Goal: Find specific fact: Find specific fact

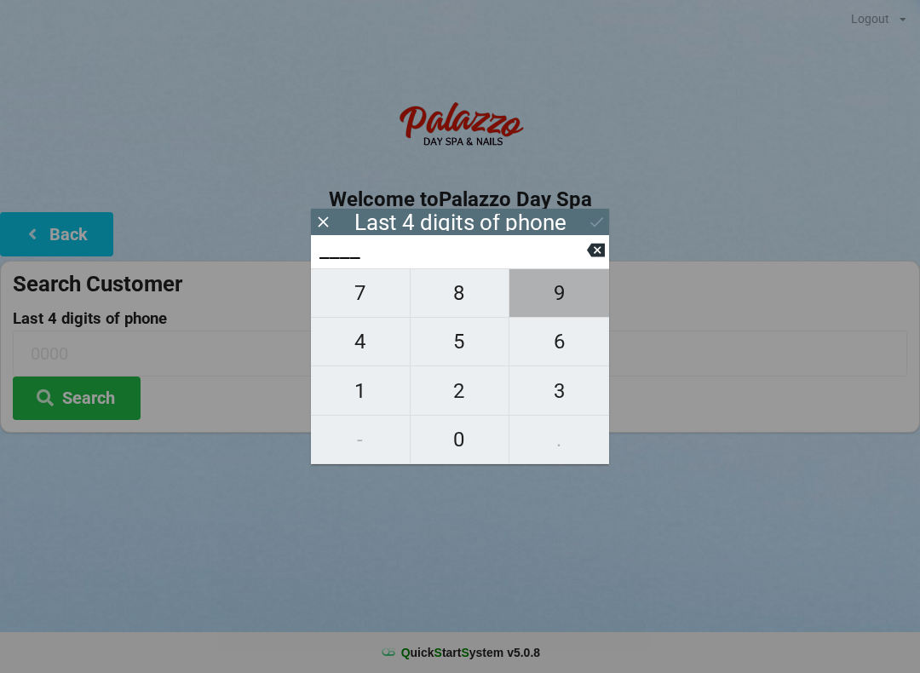
click at [556, 309] on span "9" at bounding box center [559, 293] width 100 height 36
type input "9___"
click at [357, 298] on span "7" at bounding box center [360, 293] width 99 height 36
type input "97__"
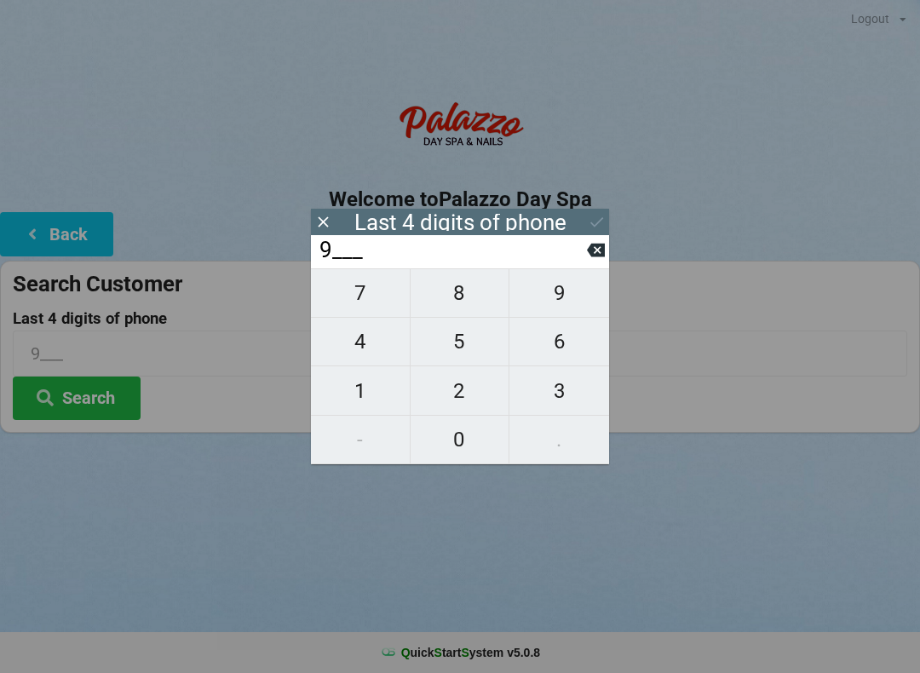
type input "97__"
click at [558, 398] on span "3" at bounding box center [559, 391] width 100 height 36
type input "973_"
click at [456, 353] on span "5" at bounding box center [459, 342] width 99 height 36
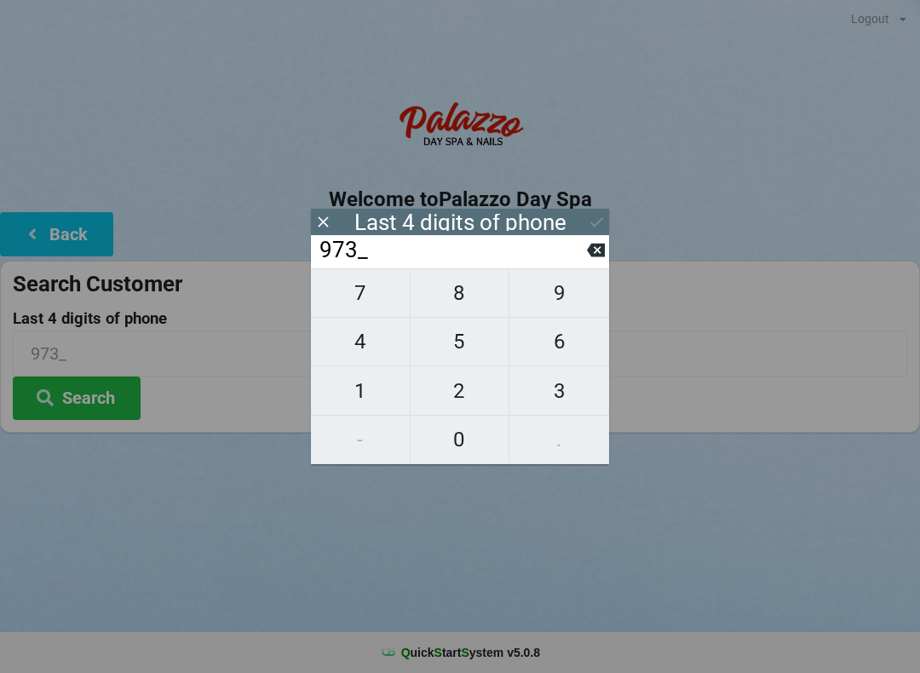
type input "9735"
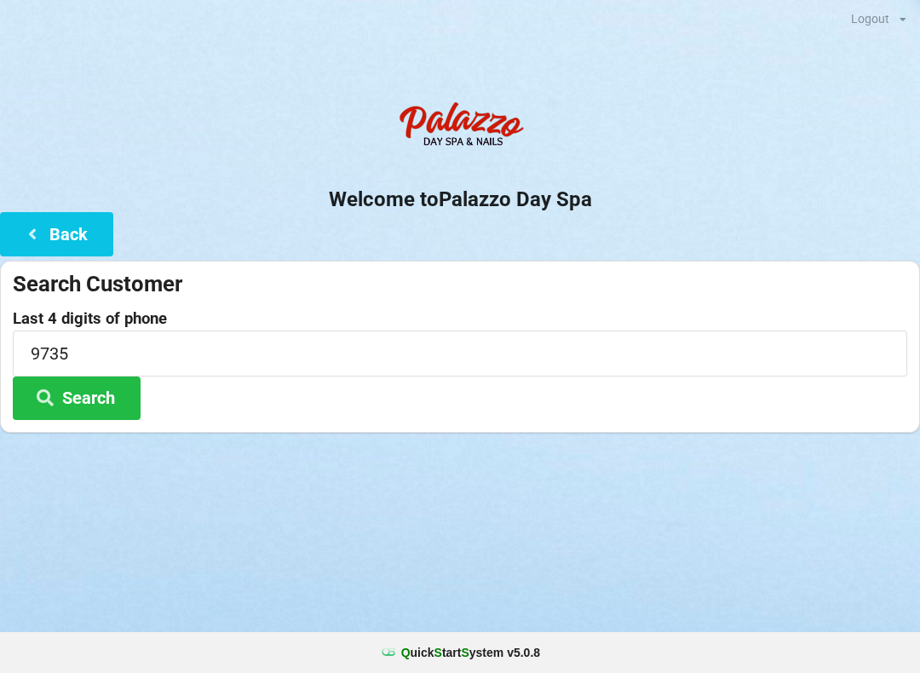
click at [107, 406] on button "Search" at bounding box center [77, 397] width 128 height 43
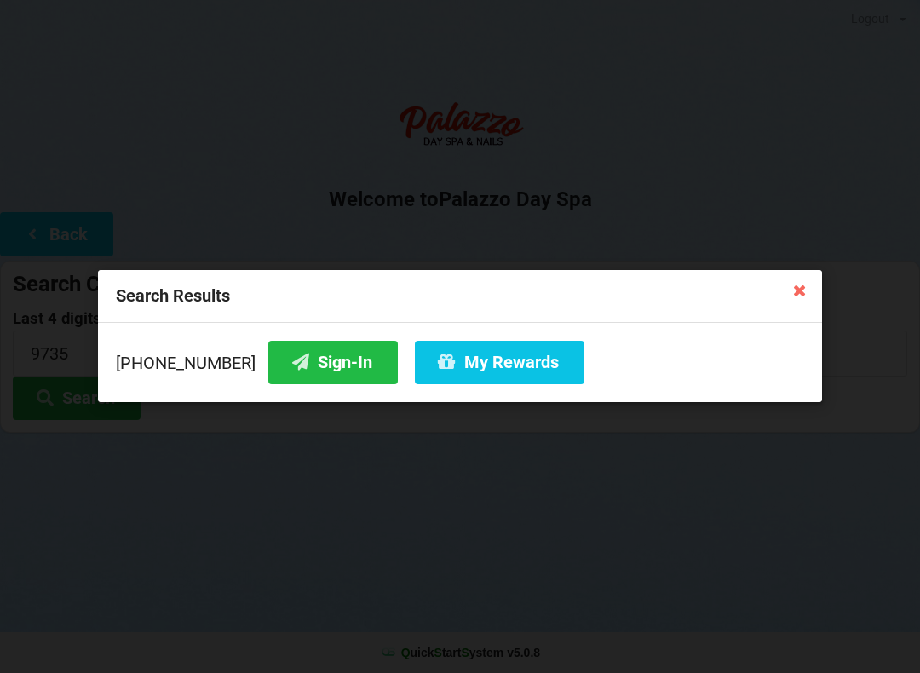
click at [322, 368] on button "Sign-In" at bounding box center [332, 362] width 129 height 43
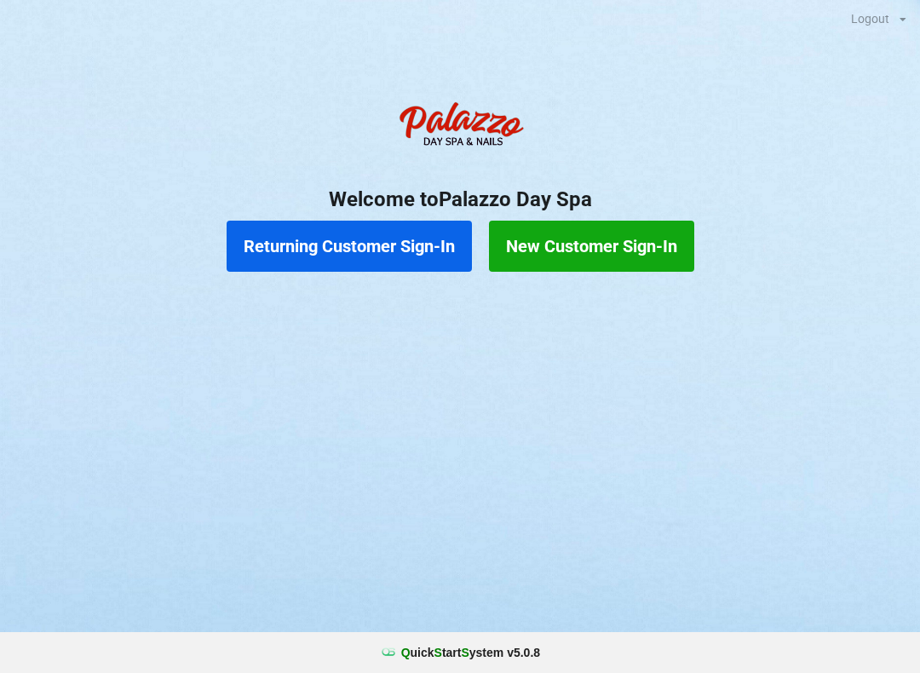
click at [325, 247] on button "Returning Customer Sign-In" at bounding box center [349, 246] width 245 height 51
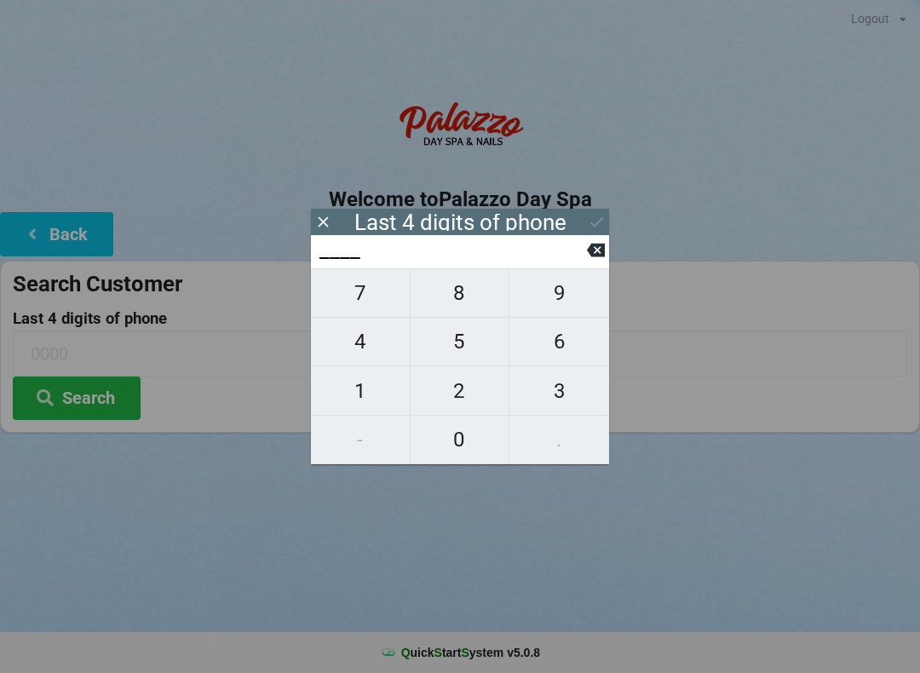
click at [564, 387] on span "3" at bounding box center [559, 391] width 100 height 36
type input "3___"
click at [363, 351] on span "4" at bounding box center [360, 342] width 99 height 36
type input "34__"
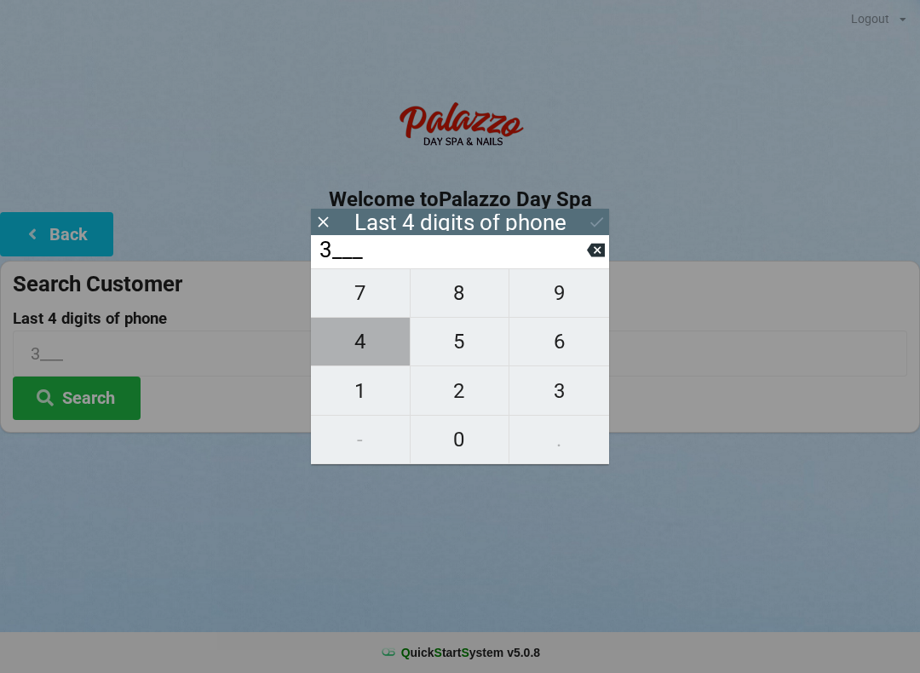
type input "34__"
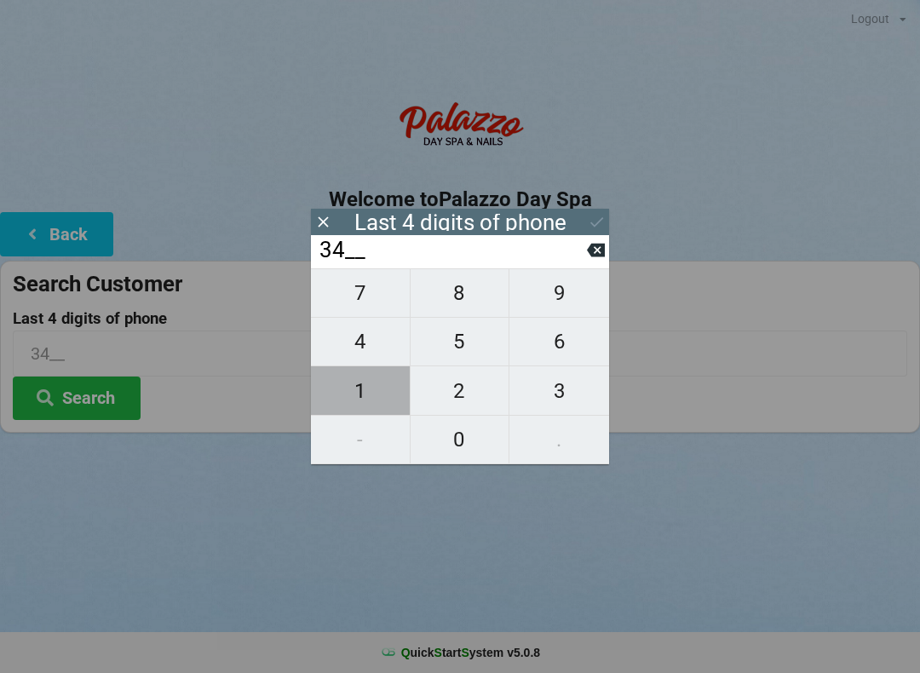
click at [369, 404] on span "1" at bounding box center [360, 391] width 99 height 36
type input "341_"
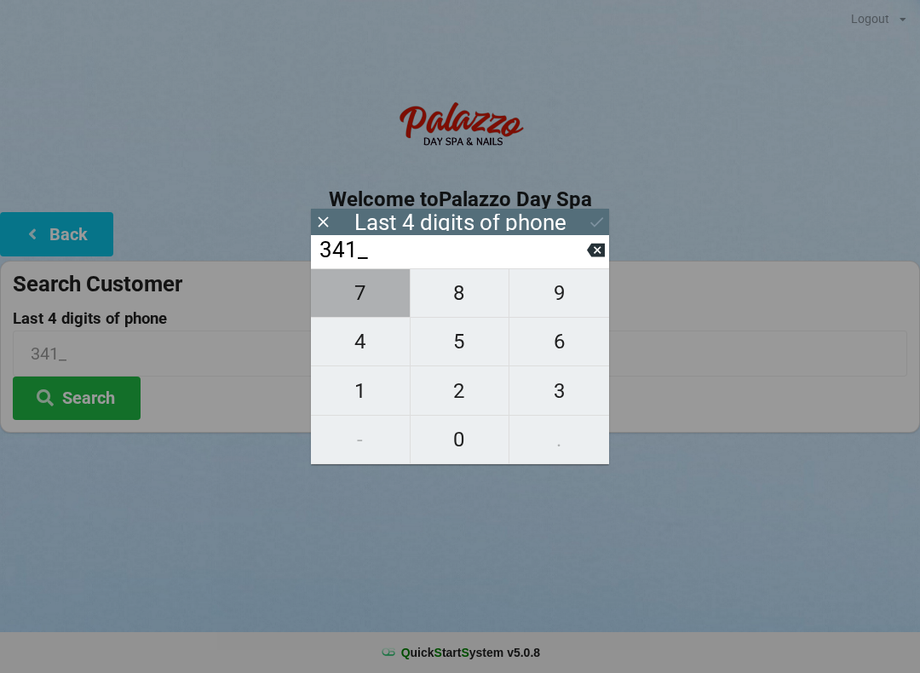
click at [372, 300] on span "7" at bounding box center [360, 293] width 99 height 36
type input "3417"
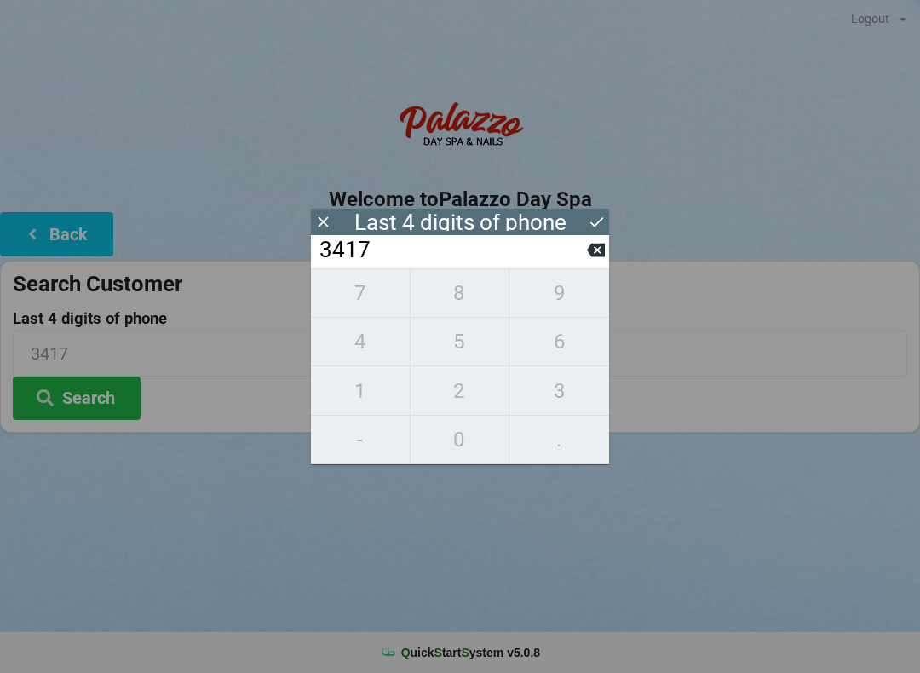
click at [596, 221] on icon at bounding box center [597, 222] width 18 height 18
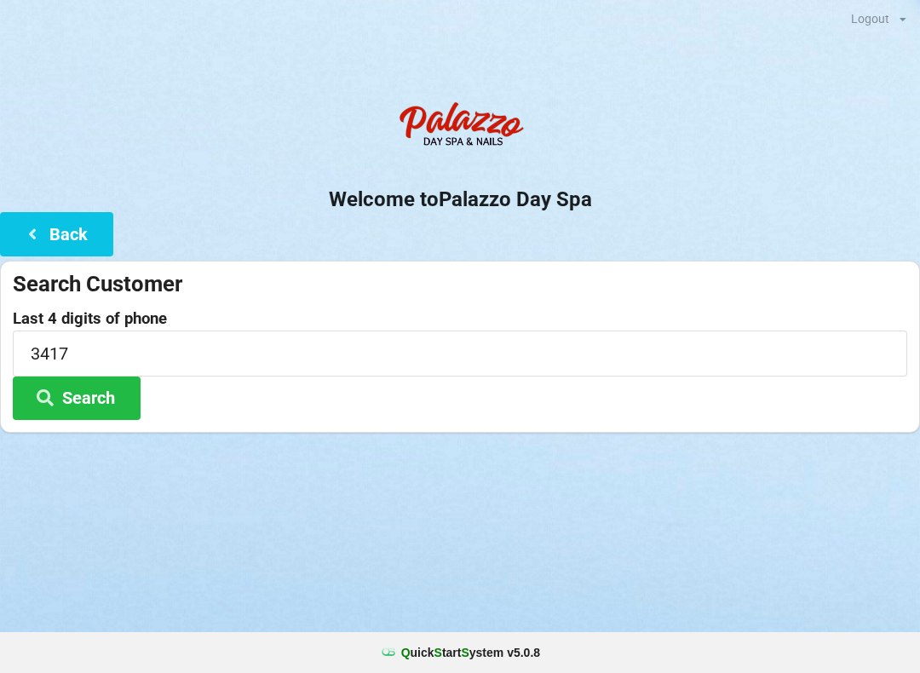
click at [112, 413] on button "Search" at bounding box center [77, 397] width 128 height 43
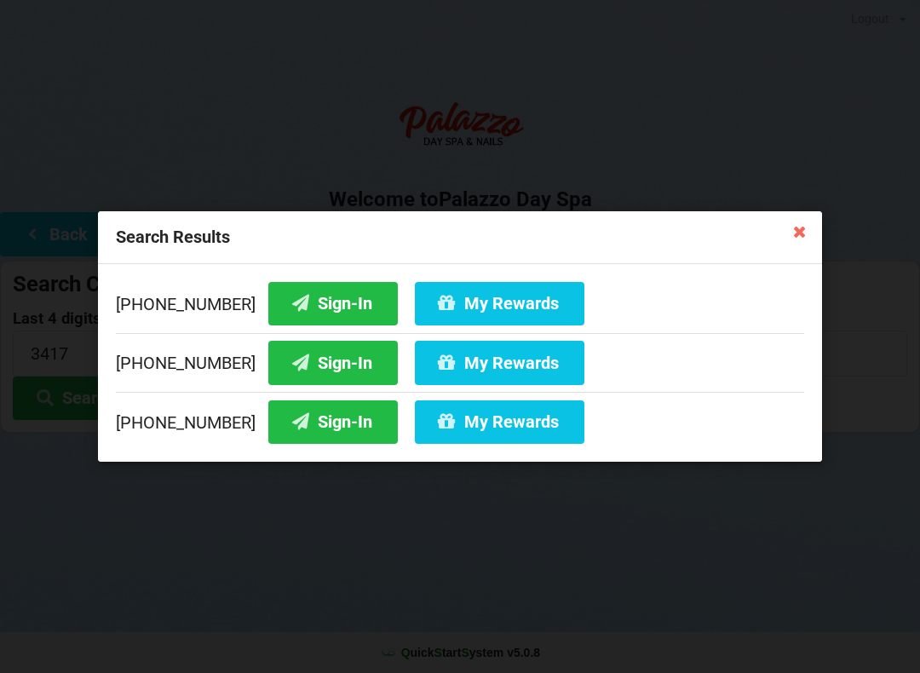
click at [318, 421] on button "Sign-In" at bounding box center [332, 421] width 129 height 43
